Goal: Information Seeking & Learning: Learn about a topic

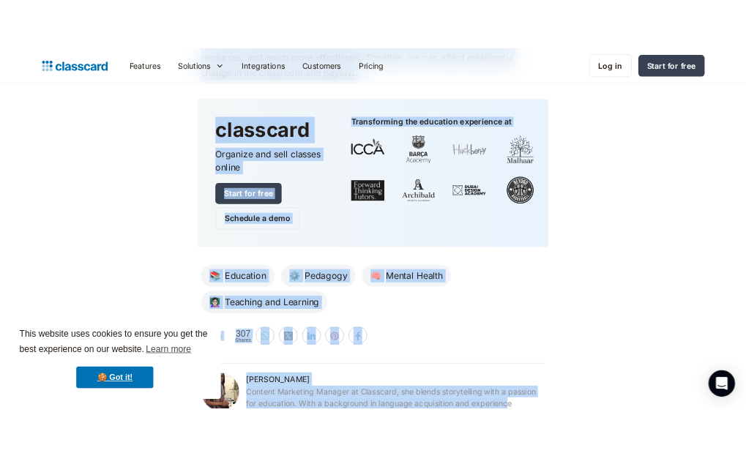
scroll to position [7290, 0]
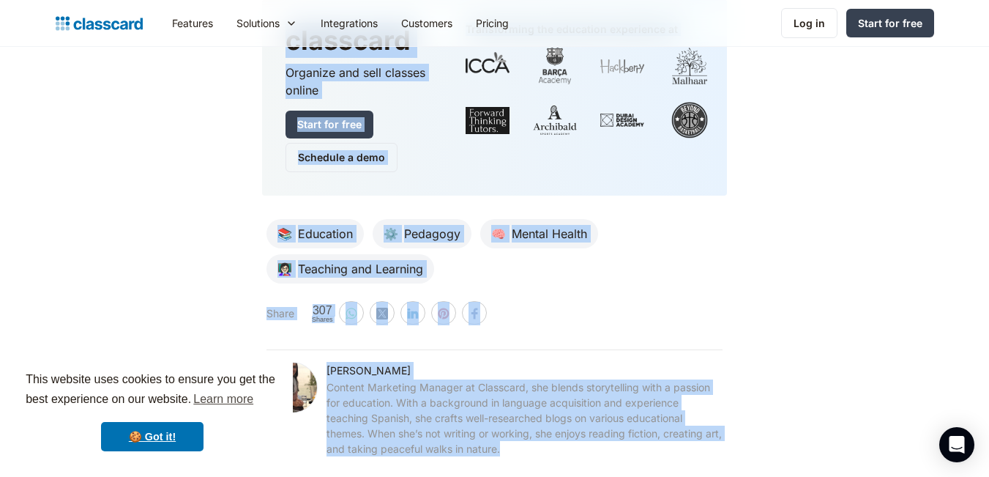
drag, startPoint x: 245, startPoint y: 149, endPoint x: 686, endPoint y: 441, distance: 528.8
copy body "How Maslow's Hierarchy of Needs can be applied in teaching Dhwani Shah April 1,…"
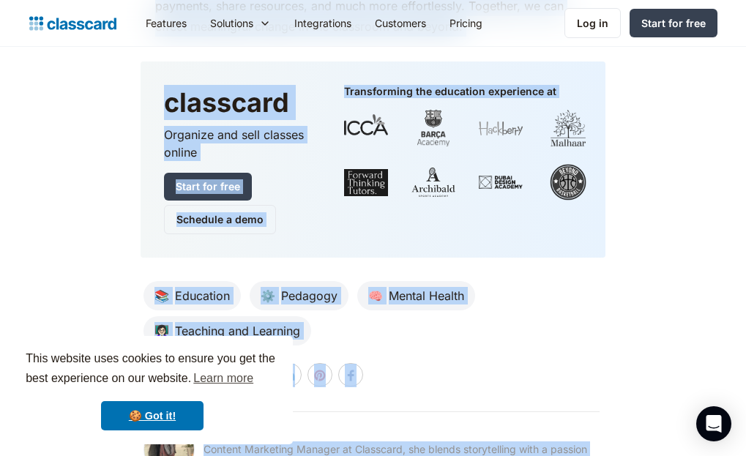
click at [538, 278] on div "📚 Education ⚙️ Pedagogy 🧠 Mental Health 👩🏻‍🏫 Teaching and Learning" at bounding box center [371, 310] width 456 height 70
